Goal: Information Seeking & Learning: Understand process/instructions

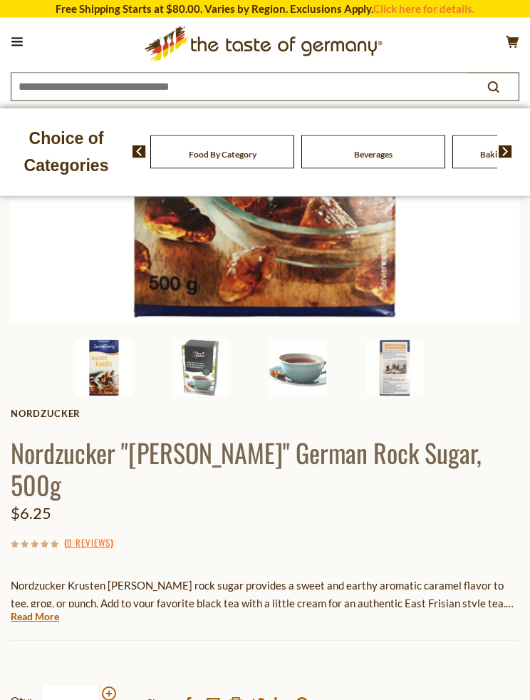
scroll to position [356, 0]
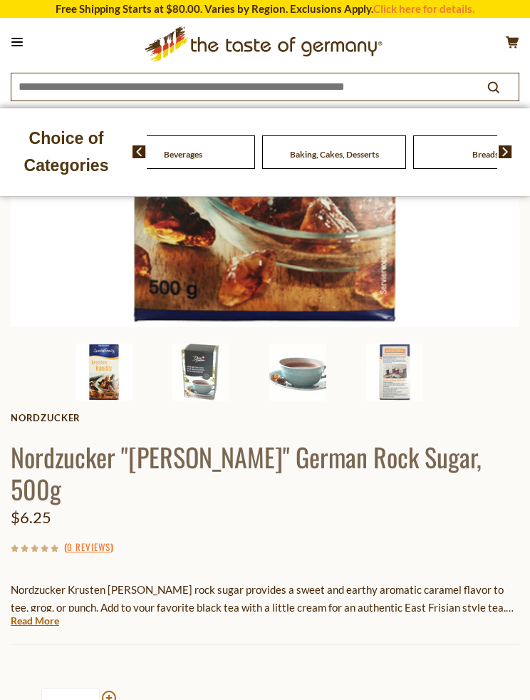
click at [66, 155] on span "Food By Category" at bounding box center [33, 154] width 68 height 11
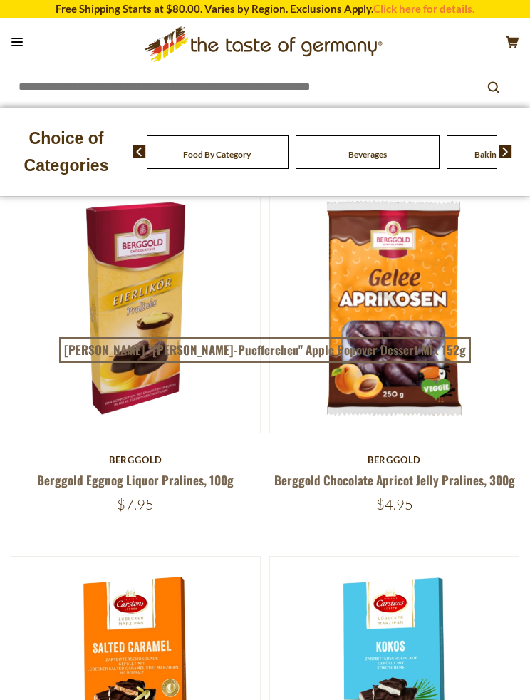
click at [289, 158] on div "Beverages" at bounding box center [217, 152] width 144 height 34
click at [466, 155] on span "Cheese & Dairy" at bounding box center [494, 154] width 57 height 11
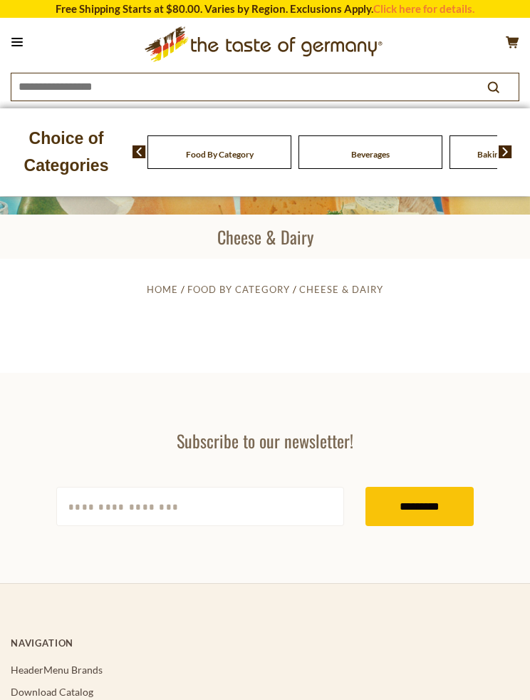
click at [292, 154] on div "Baking, Cakes, Desserts" at bounding box center [220, 152] width 144 height 34
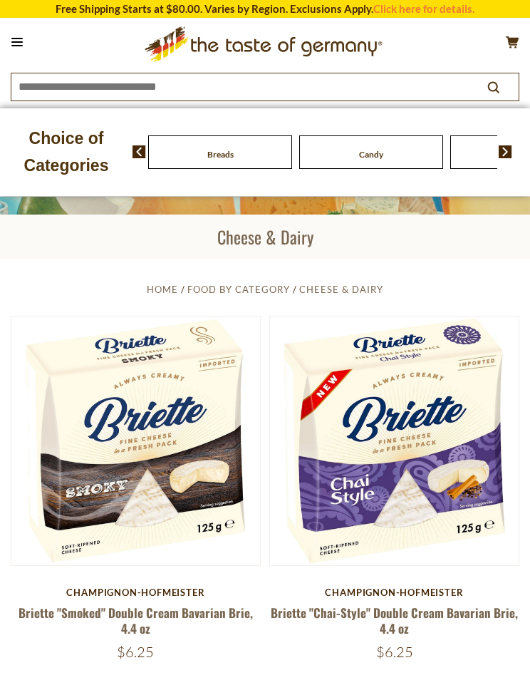
click at [140, 153] on img at bounding box center [140, 151] width 14 height 13
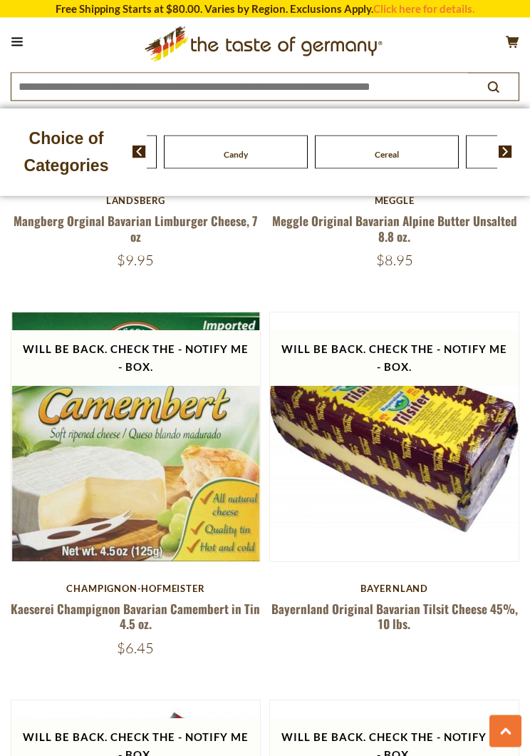
scroll to position [2717, 0]
click at [446, 480] on img at bounding box center [394, 436] width 249 height 249
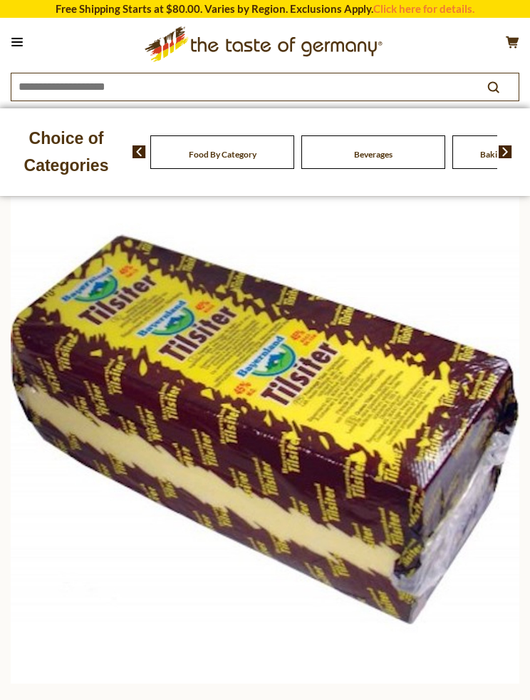
click at [473, 222] on img at bounding box center [265, 429] width 509 height 509
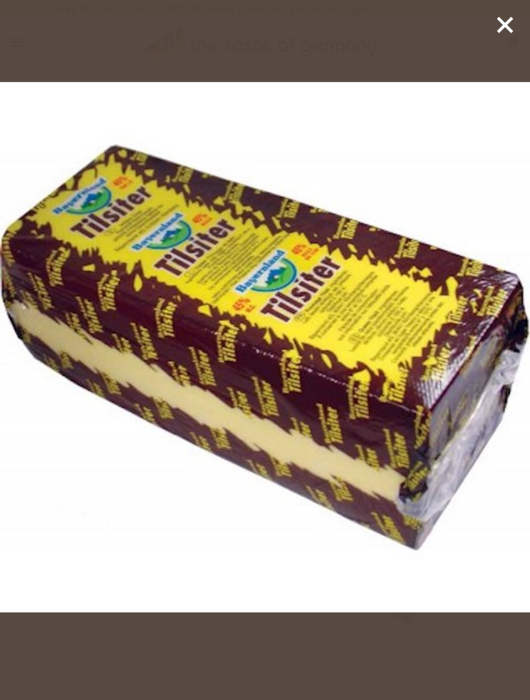
click at [528, 19] on div at bounding box center [265, 350] width 530 height 700
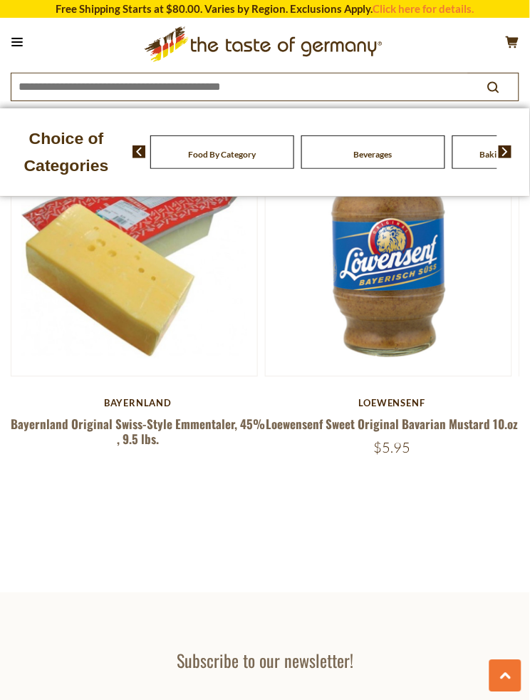
scroll to position [2314, 0]
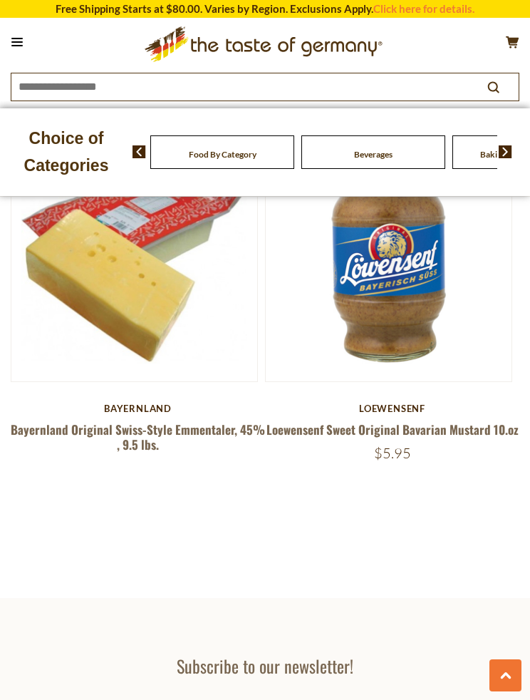
click at [178, 318] on img at bounding box center [134, 258] width 246 height 246
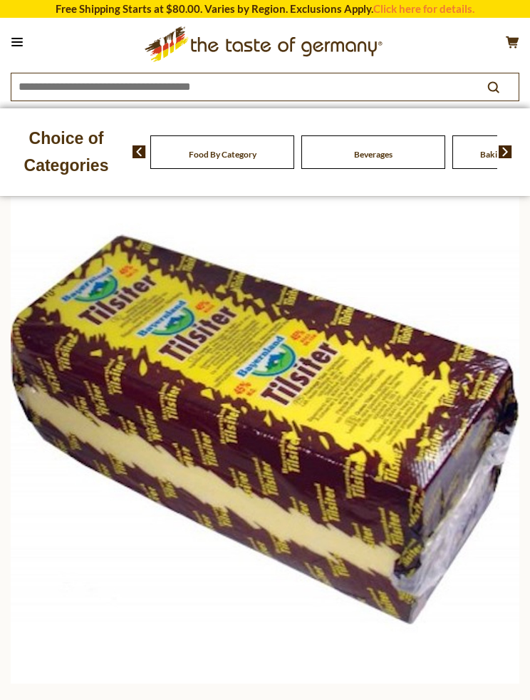
click at [24, 42] on button at bounding box center [17, 42] width 20 height 20
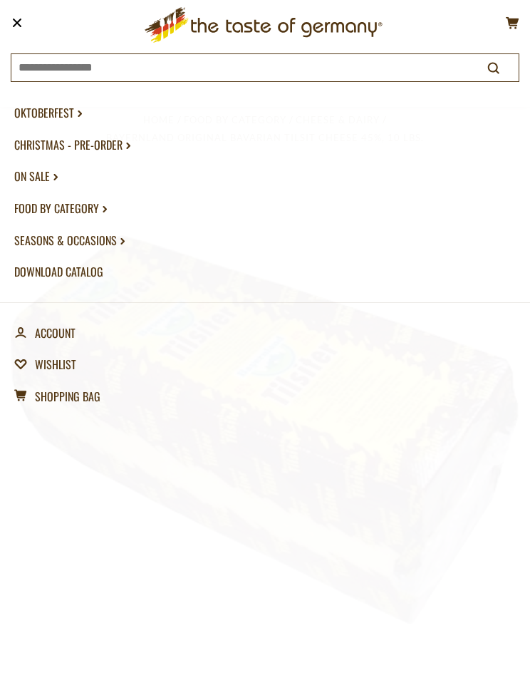
click at [92, 267] on link "Download Catalog" at bounding box center [265, 272] width 502 height 32
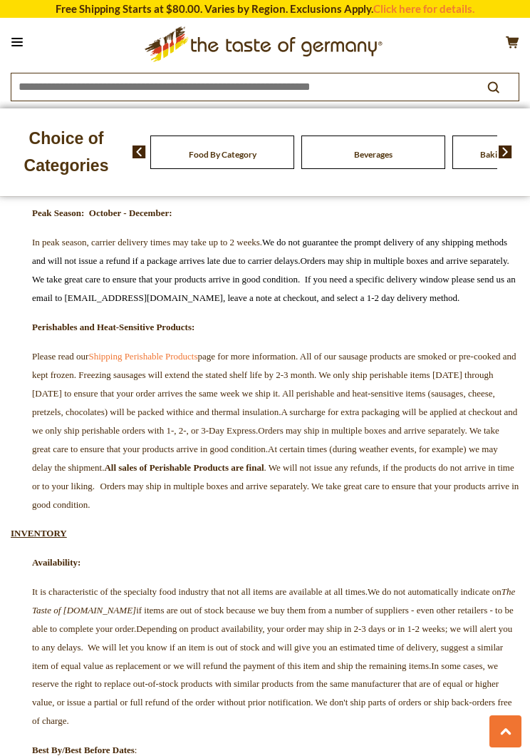
scroll to position [1708, 0]
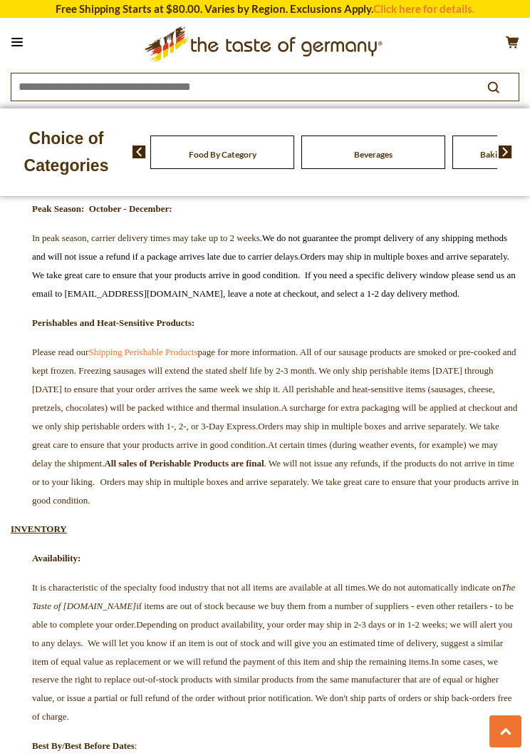
click at [180, 346] on link "Shipping Perishable Products" at bounding box center [142, 351] width 109 height 11
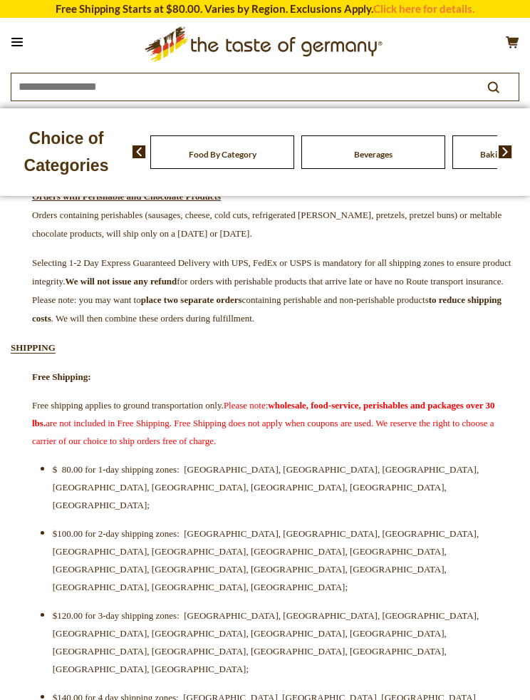
scroll to position [163, 0]
